Goal: Task Accomplishment & Management: Manage account settings

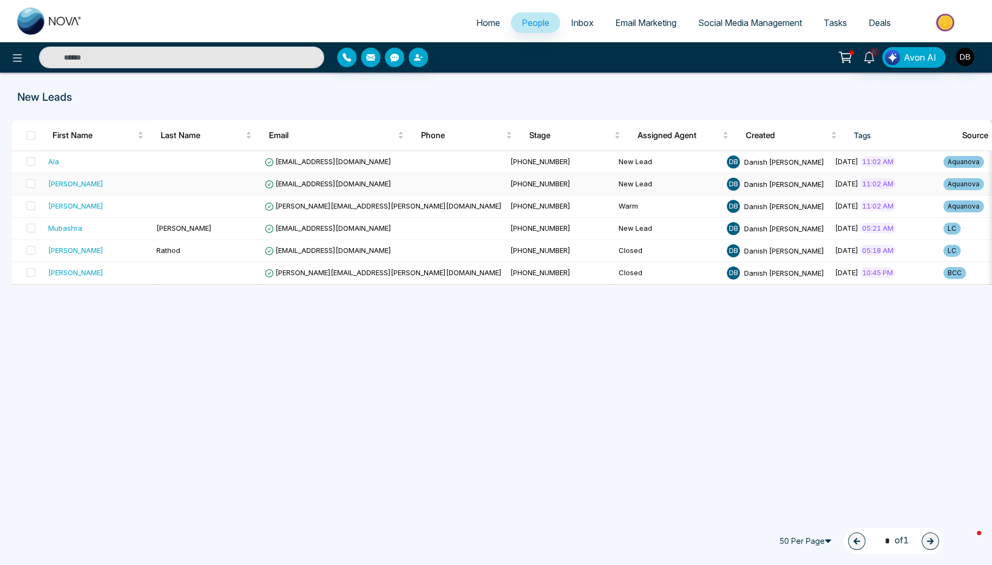
click at [225, 186] on td at bounding box center [206, 184] width 108 height 22
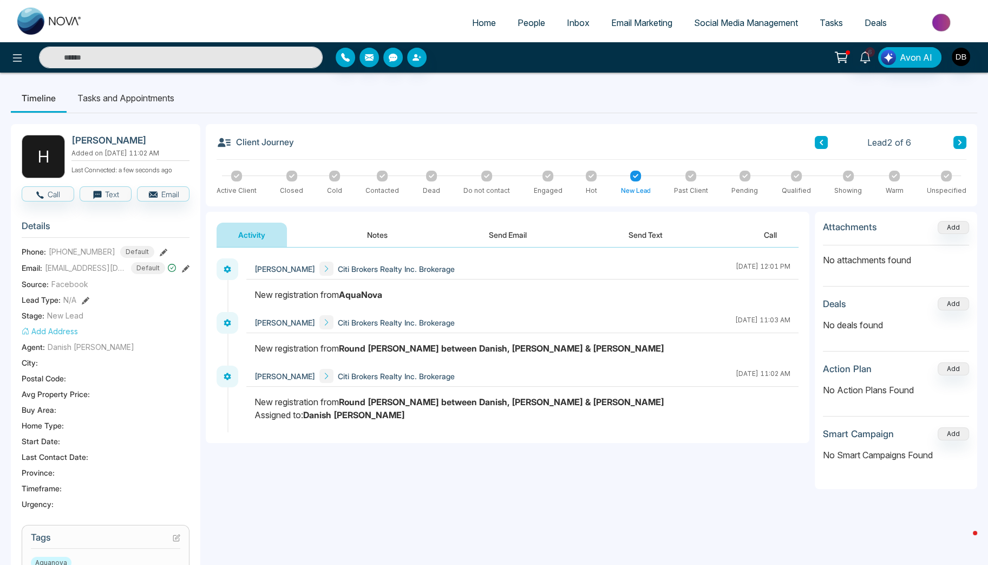
click at [379, 237] on button "Notes" at bounding box center [377, 234] width 64 height 24
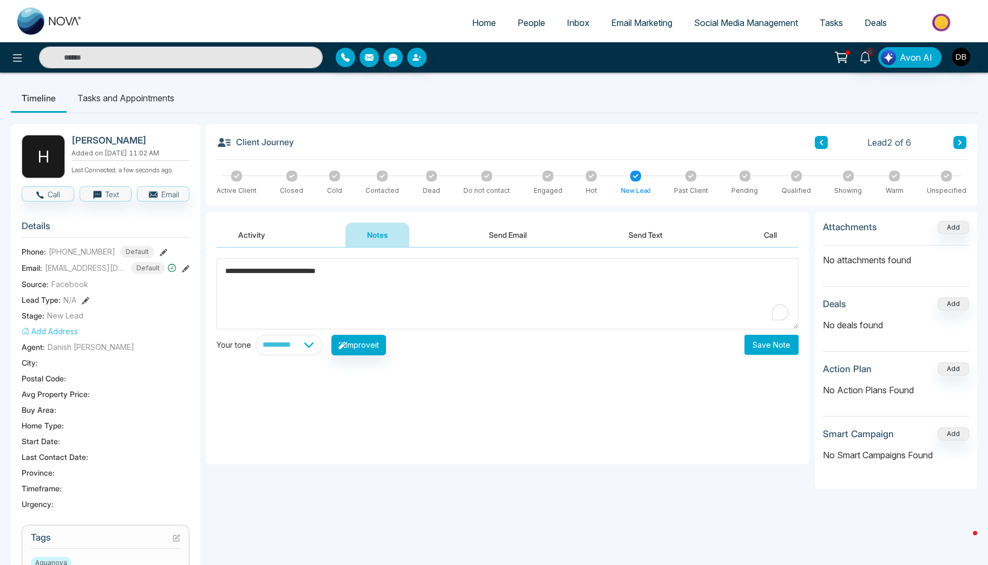
type textarea "**********"
click at [288, 350] on select "**********" at bounding box center [288, 344] width 67 height 21
select select "**********"
click at [255, 334] on select "**********" at bounding box center [288, 344] width 67 height 21
click at [379, 340] on button "Improve it" at bounding box center [358, 344] width 55 height 21
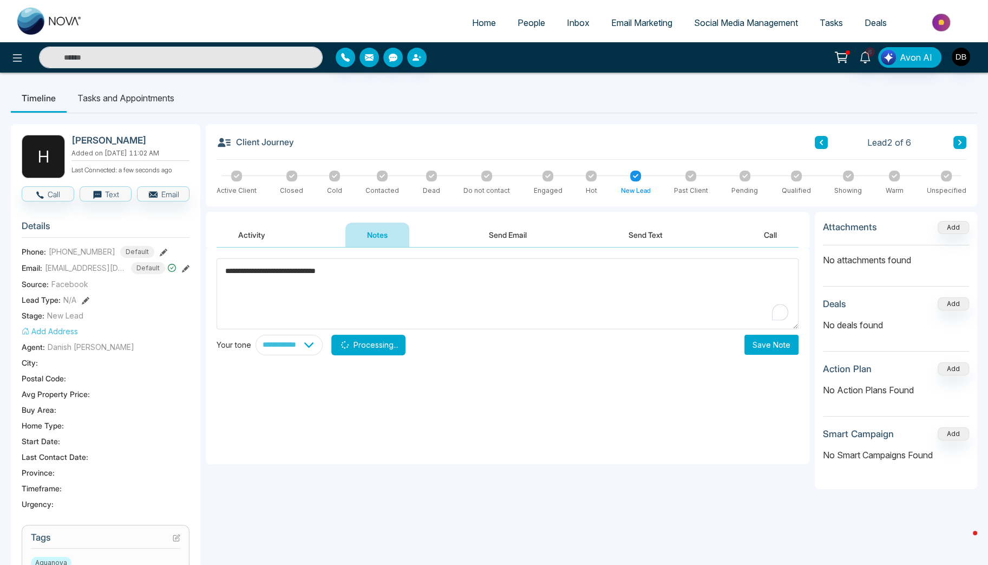
type textarea "**********"
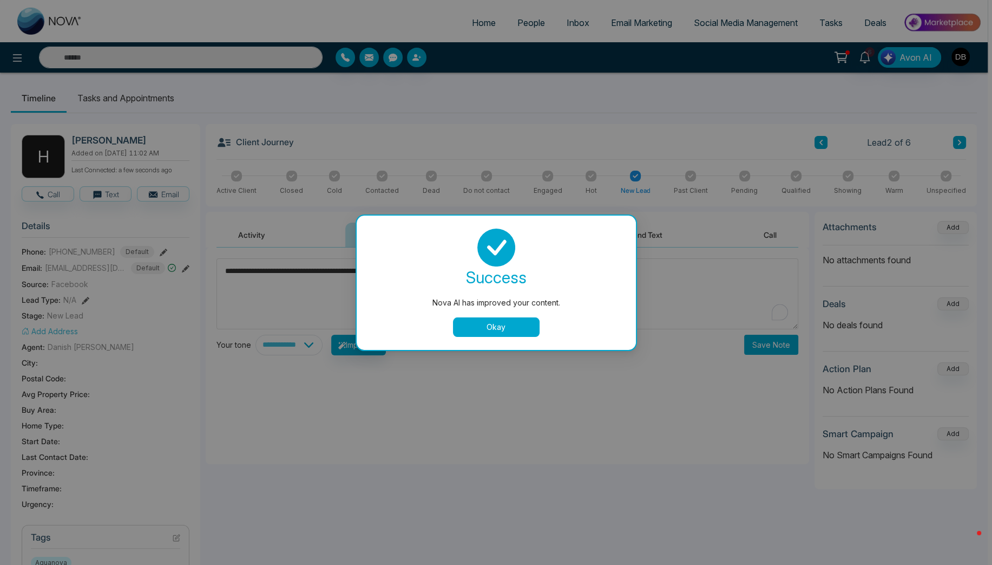
click at [524, 330] on button "Okay" at bounding box center [496, 326] width 87 height 19
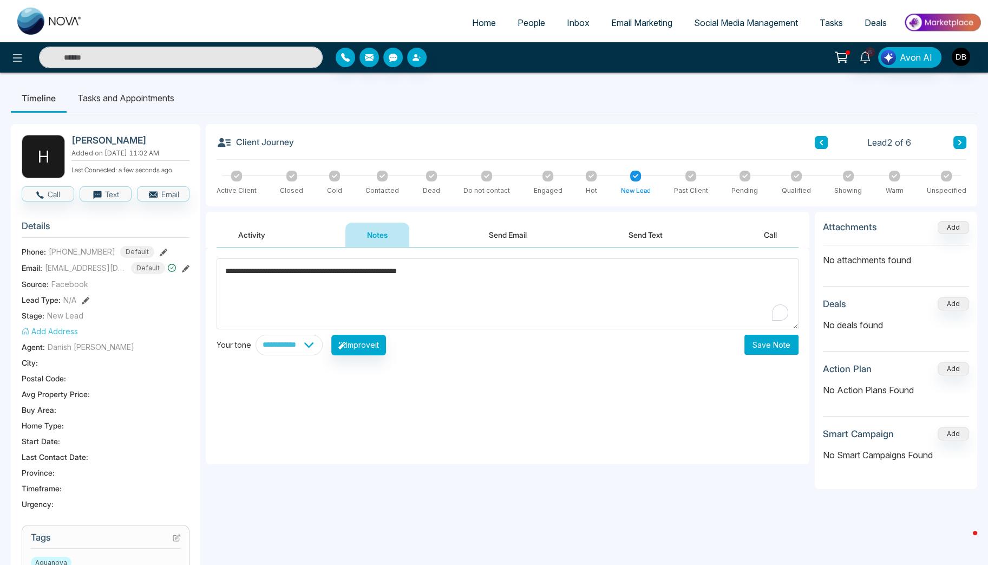
click at [762, 356] on div "**********" at bounding box center [507, 355] width 603 height 216
click at [771, 344] on button "Save Note" at bounding box center [771, 344] width 54 height 20
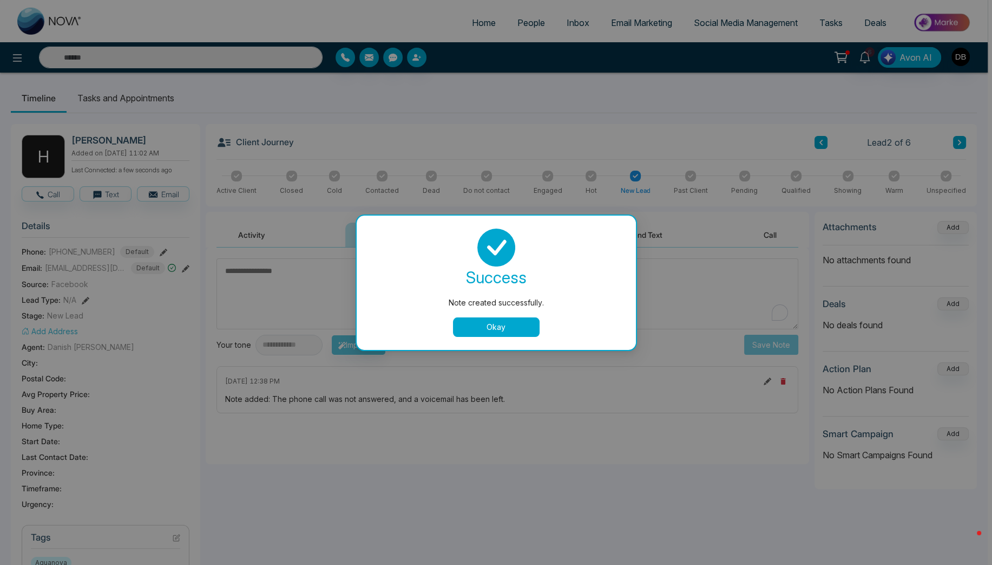
click at [491, 338] on div "success Note created successfully. Okay" at bounding box center [496, 282] width 279 height 134
click at [504, 323] on button "Okay" at bounding box center [496, 326] width 87 height 19
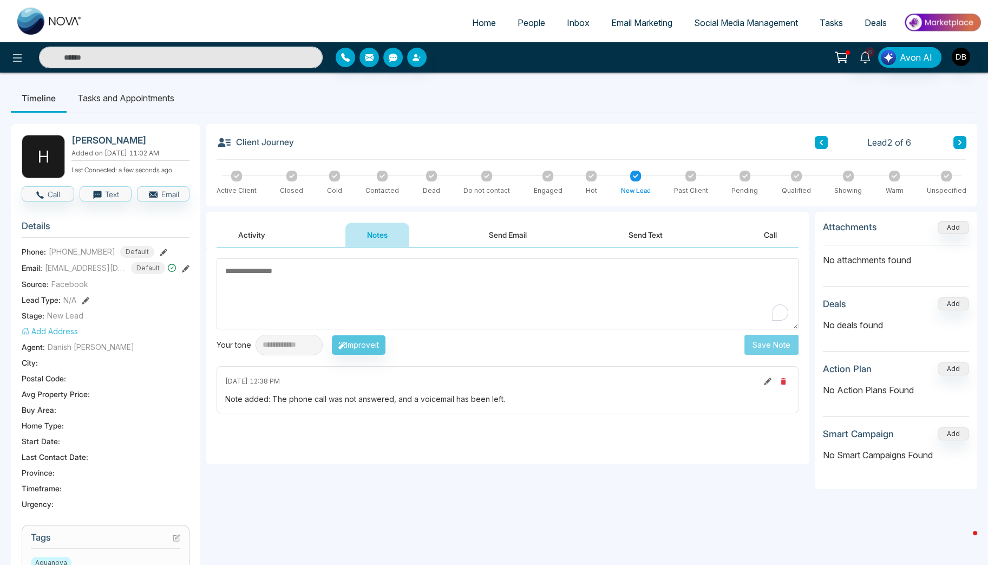
click at [379, 169] on div "Client Journey Lead 2 of 6 Active Client Closed Cold Contacted Dead Do not cont…" at bounding box center [591, 165] width 771 height 82
click at [378, 176] on div at bounding box center [382, 175] width 11 height 11
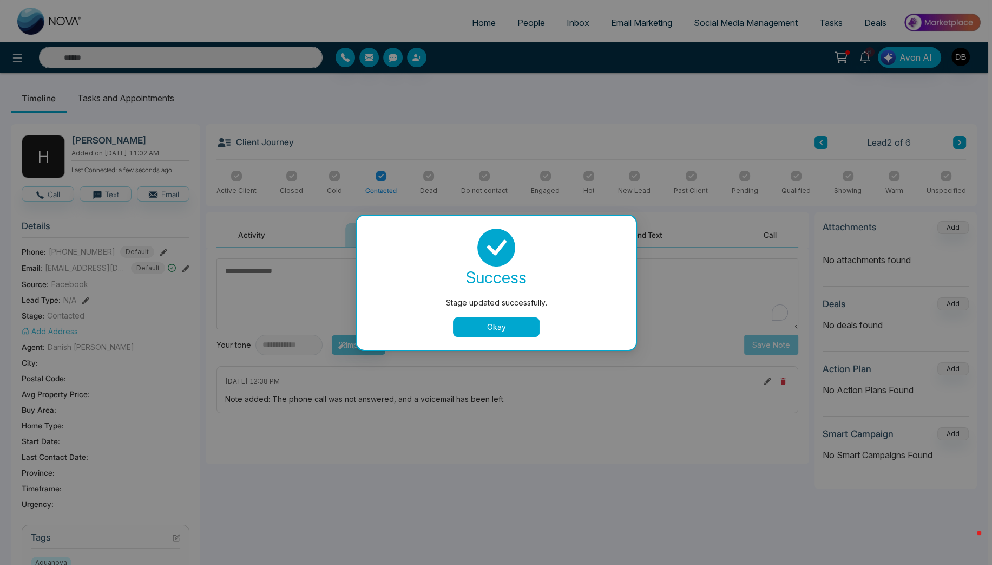
click at [121, 97] on div "Stage updated successfully. success Stage updated successfully. Okay" at bounding box center [496, 282] width 992 height 565
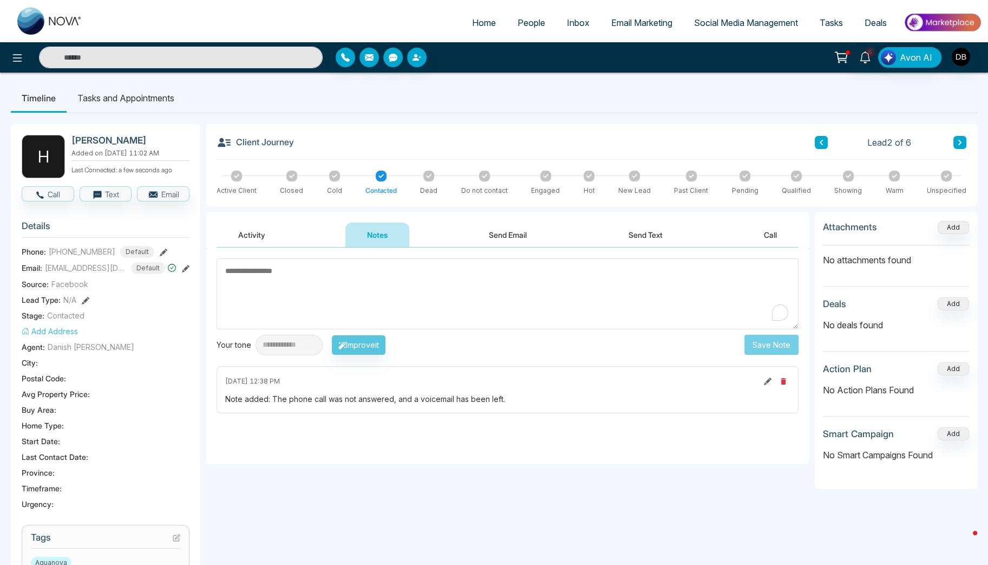
click at [135, 88] on li "Tasks and Appointments" at bounding box center [126, 97] width 119 height 29
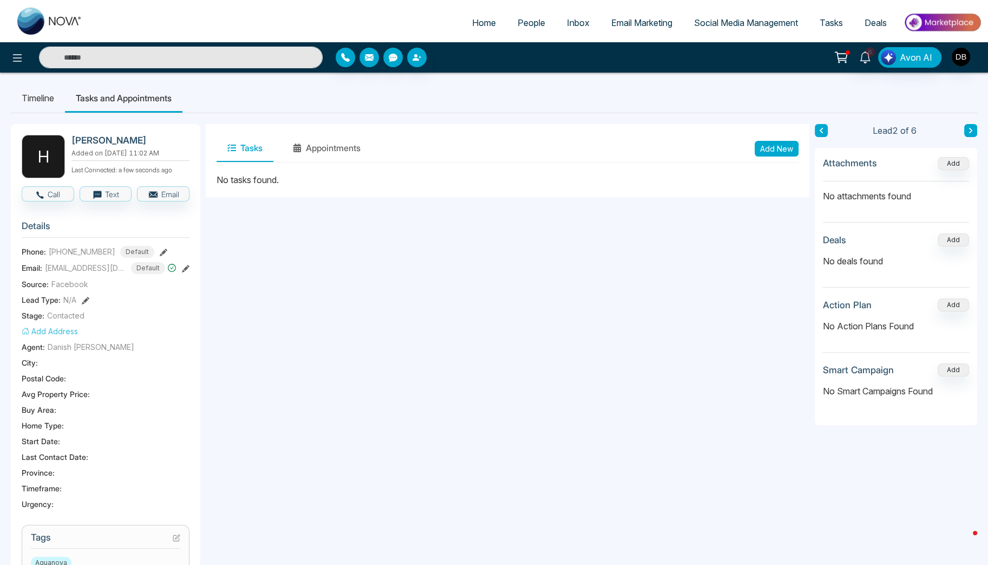
click at [43, 95] on li "Timeline" at bounding box center [38, 97] width 54 height 29
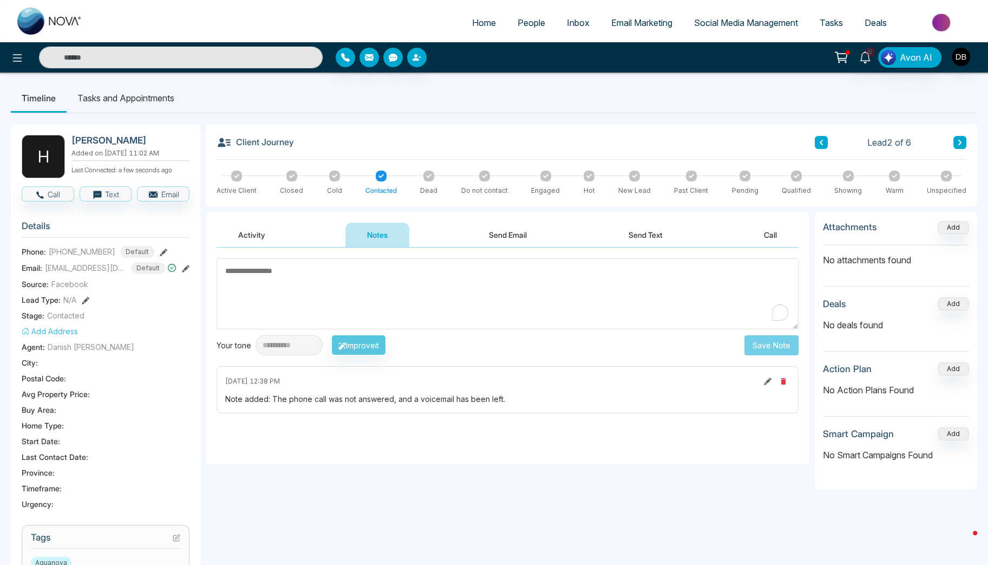
click at [823, 140] on icon at bounding box center [820, 142] width 5 height 6
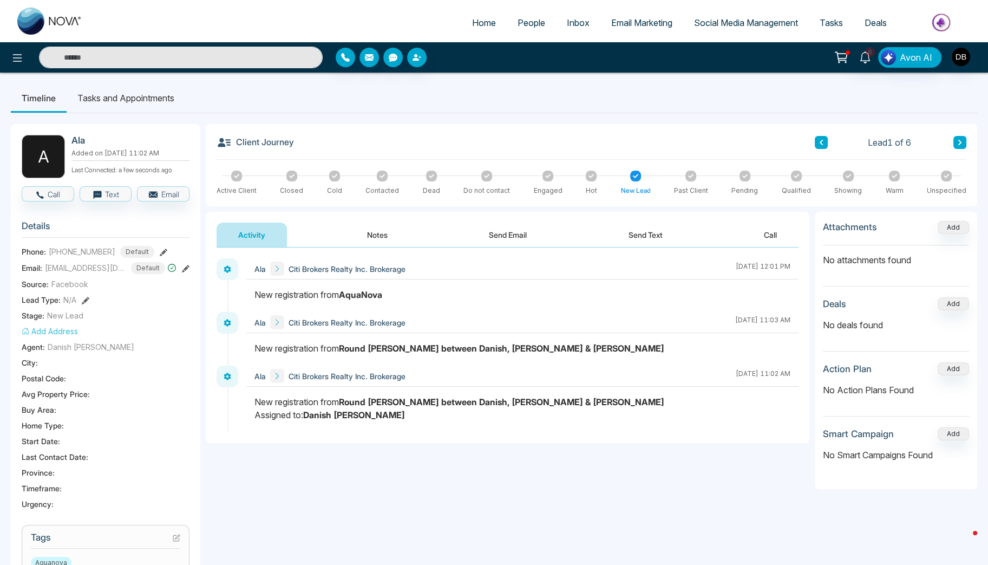
click at [961, 143] on icon at bounding box center [959, 142] width 5 height 6
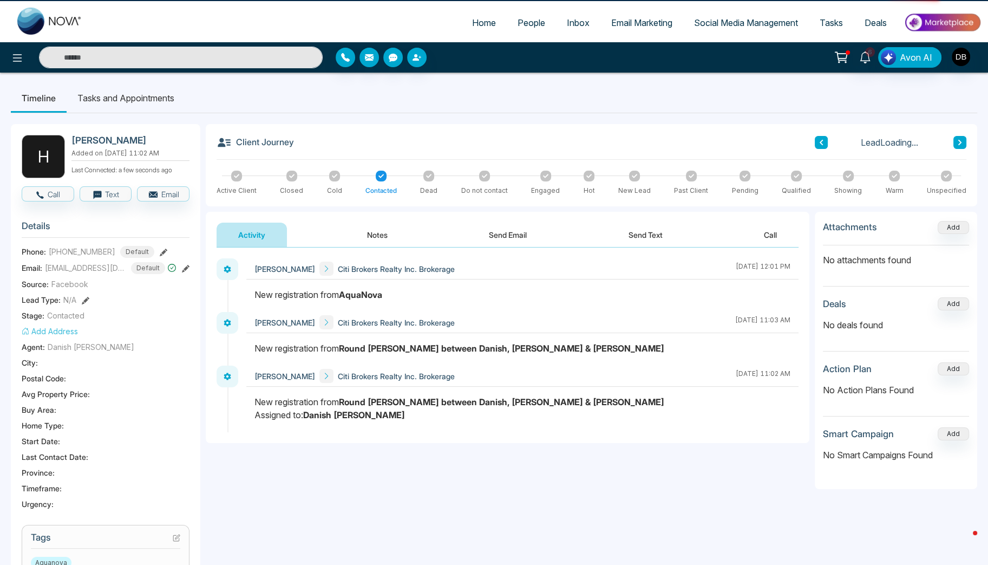
click at [961, 143] on icon at bounding box center [959, 142] width 5 height 6
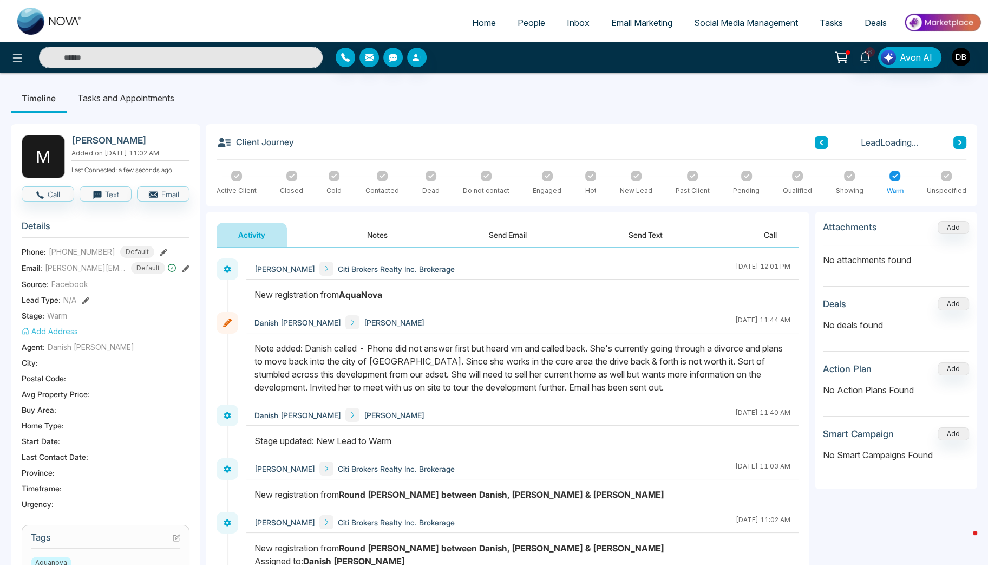
click at [819, 142] on icon at bounding box center [820, 142] width 3 height 5
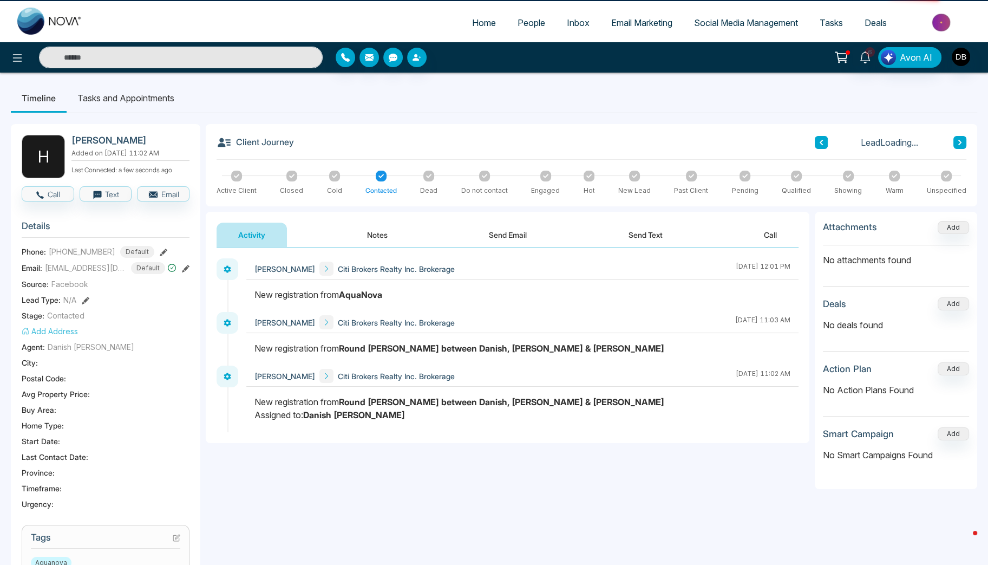
click at [819, 142] on icon at bounding box center [820, 142] width 3 height 5
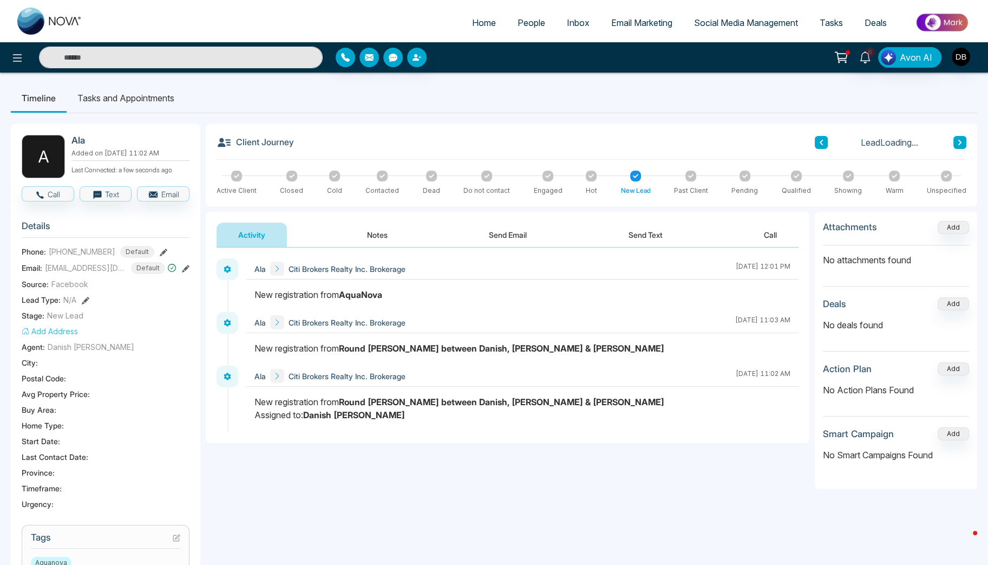
click at [378, 237] on button "Notes" at bounding box center [377, 234] width 64 height 24
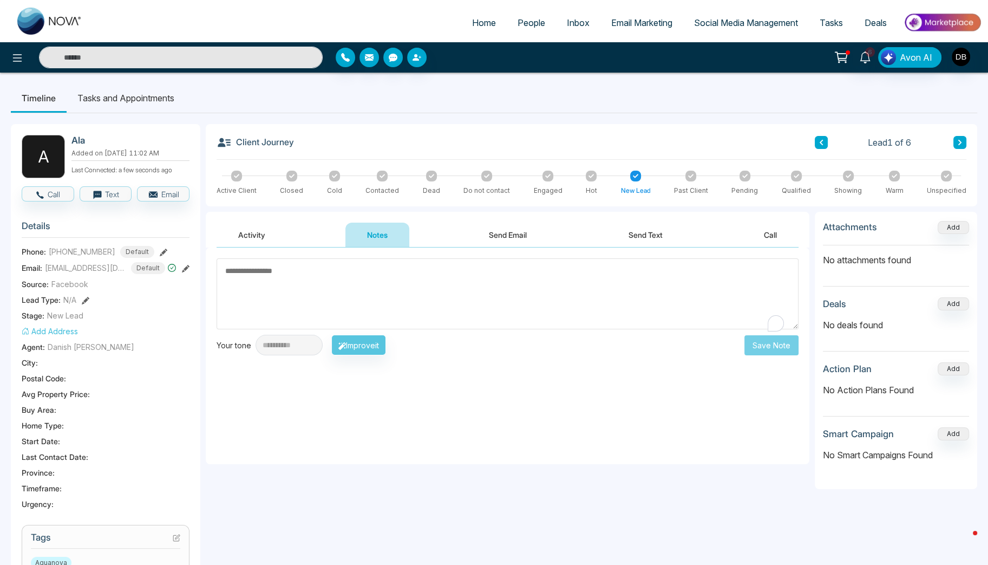
click at [371, 309] on textarea "To enrich screen reader interactions, please activate Accessibility in Grammarl…" at bounding box center [507, 293] width 582 height 71
click at [523, 291] on textarea "To enrich screen reader interactions, please activate Accessibility in Grammarl…" at bounding box center [507, 293] width 582 height 71
type textarea "**********"
click at [760, 342] on button "Save Note" at bounding box center [771, 344] width 54 height 20
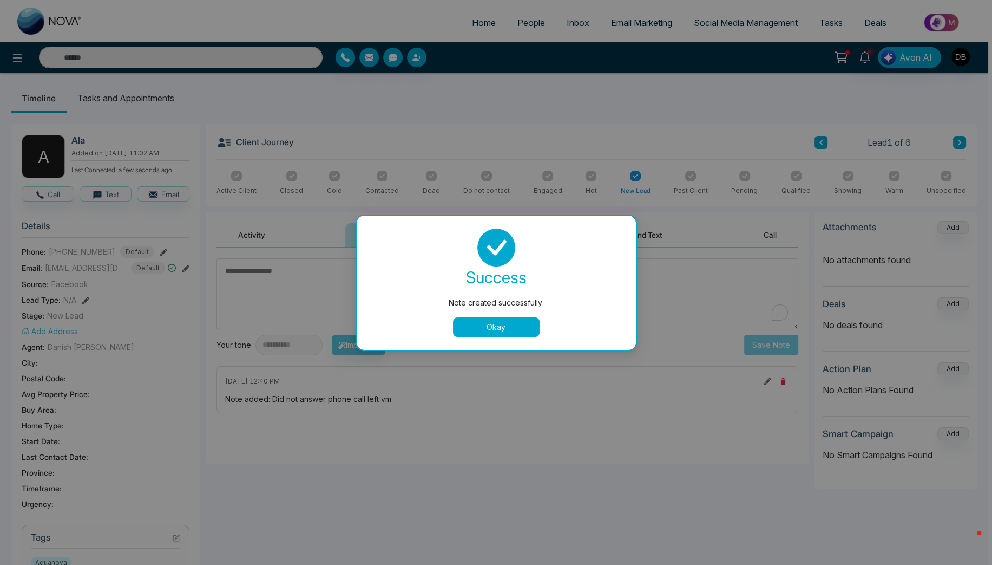
click at [496, 329] on button "Okay" at bounding box center [496, 326] width 87 height 19
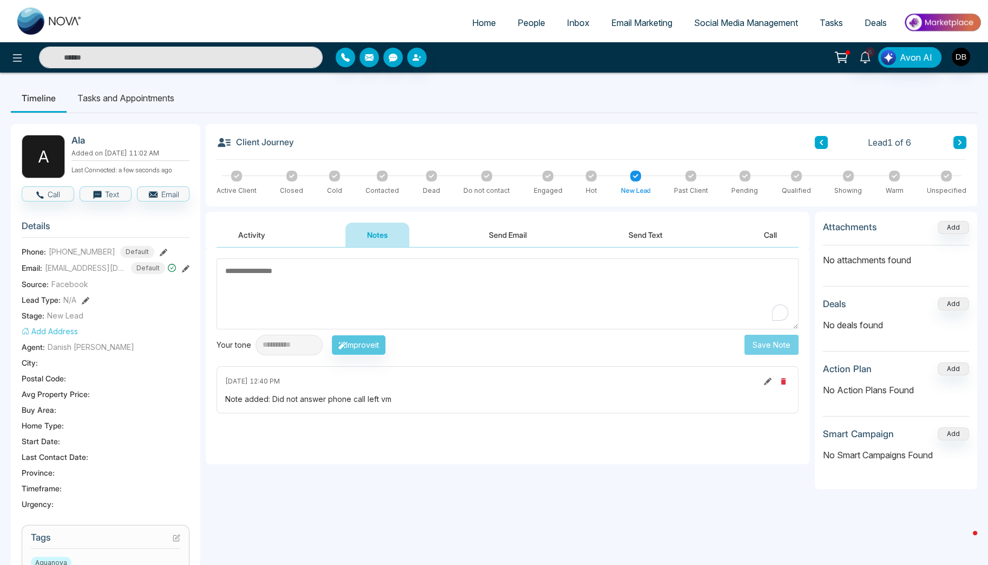
click at [383, 176] on icon at bounding box center [381, 175] width 5 height 5
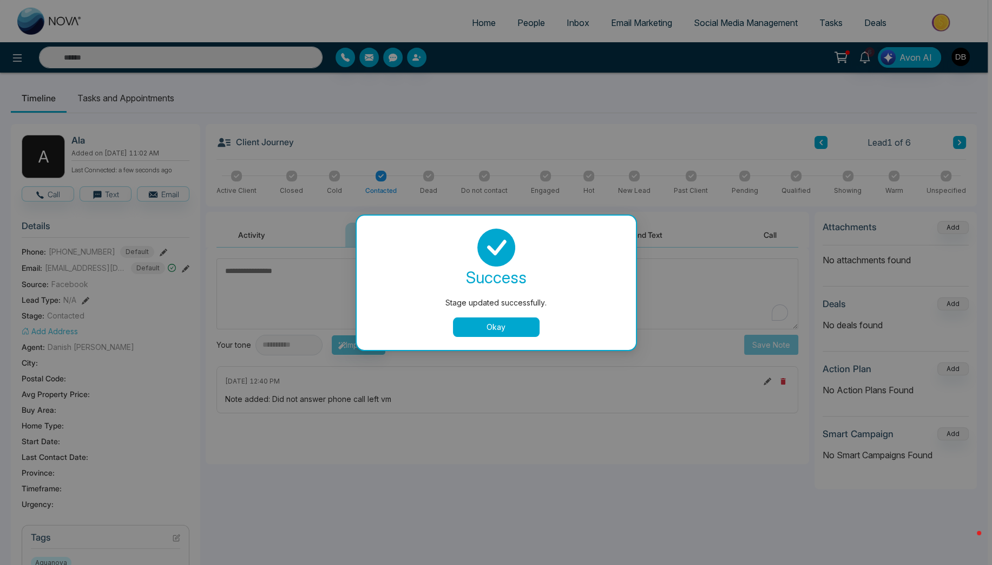
click at [466, 323] on button "Okay" at bounding box center [496, 326] width 87 height 19
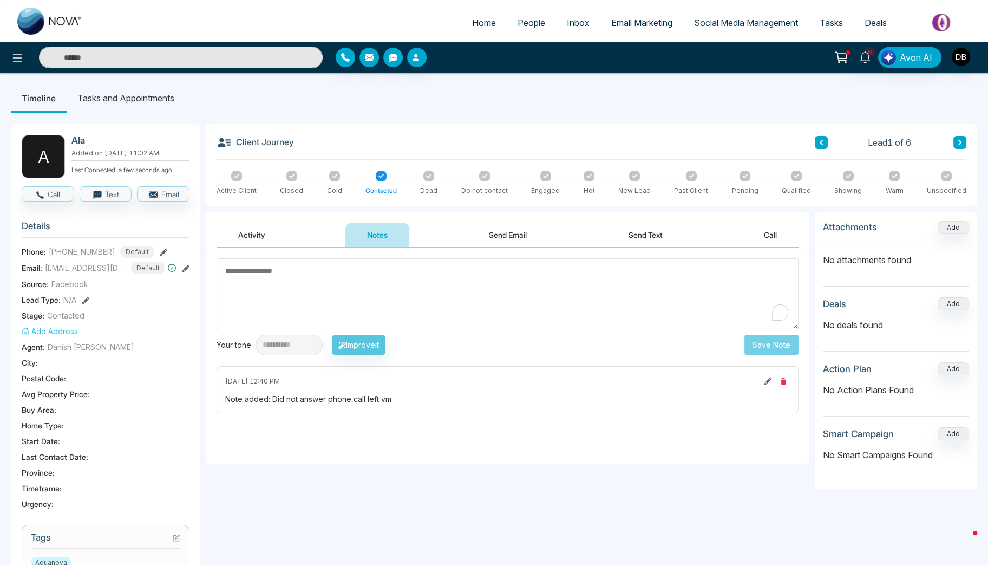
click at [50, 11] on img at bounding box center [49, 21] width 65 height 27
select select "*"
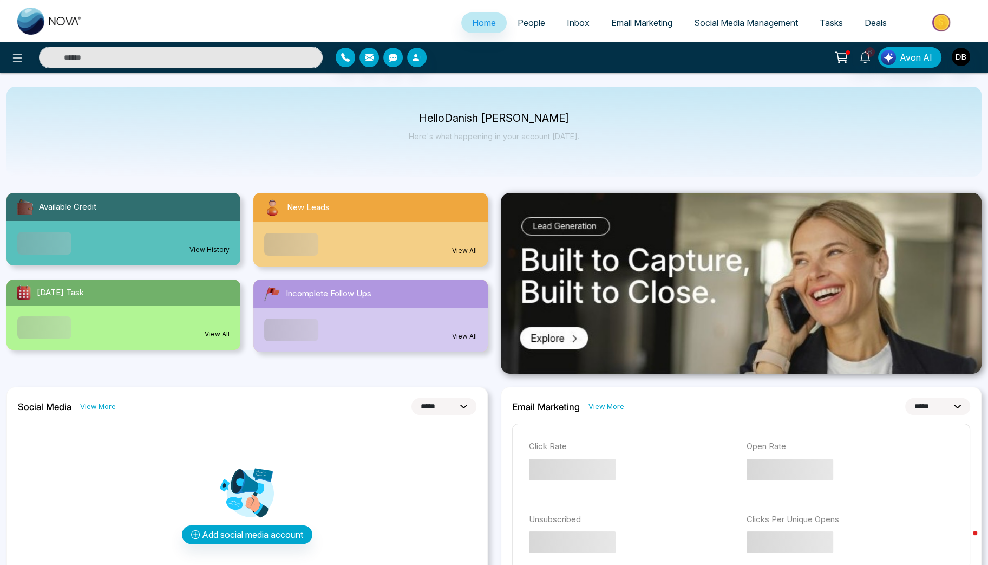
click at [471, 253] on link "View All" at bounding box center [464, 251] width 25 height 10
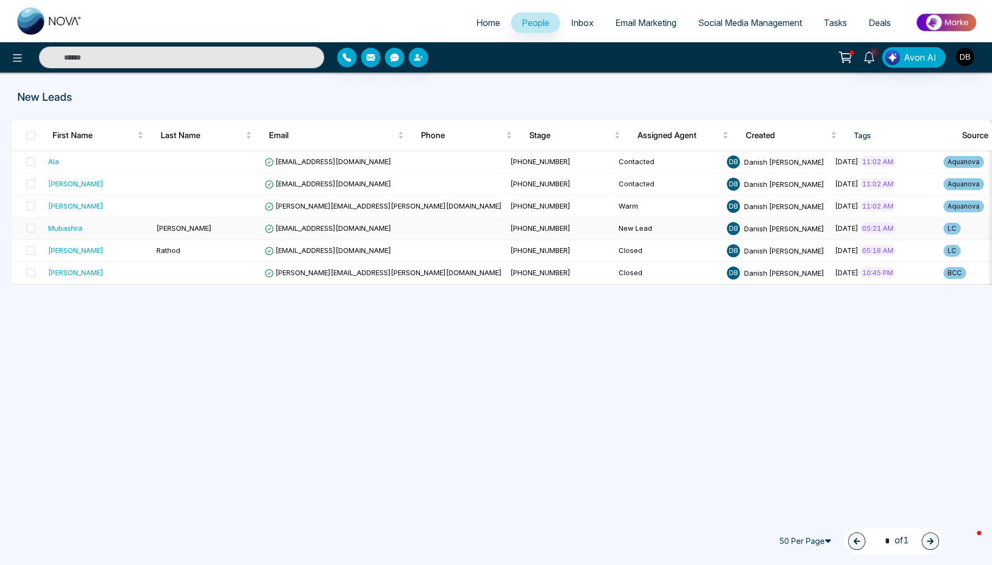
click at [162, 227] on span "[PERSON_NAME]" at bounding box center [183, 228] width 55 height 9
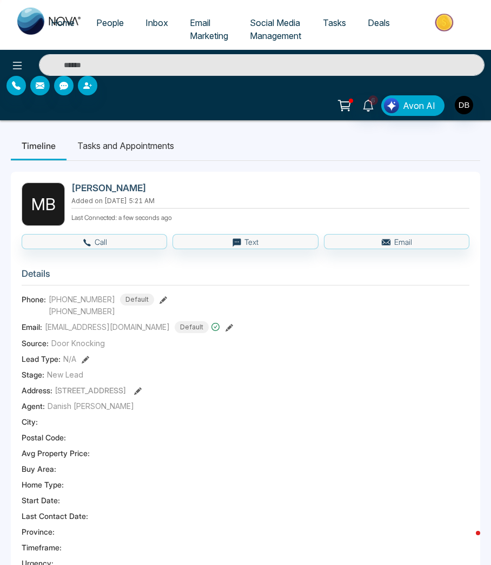
click at [398, 379] on section "Details Phone: [PHONE_NUMBER] Default [PHONE_NUMBER] Email: [EMAIL_ADDRESS][DOM…" at bounding box center [246, 416] width 448 height 312
